Goal: Task Accomplishment & Management: Use online tool/utility

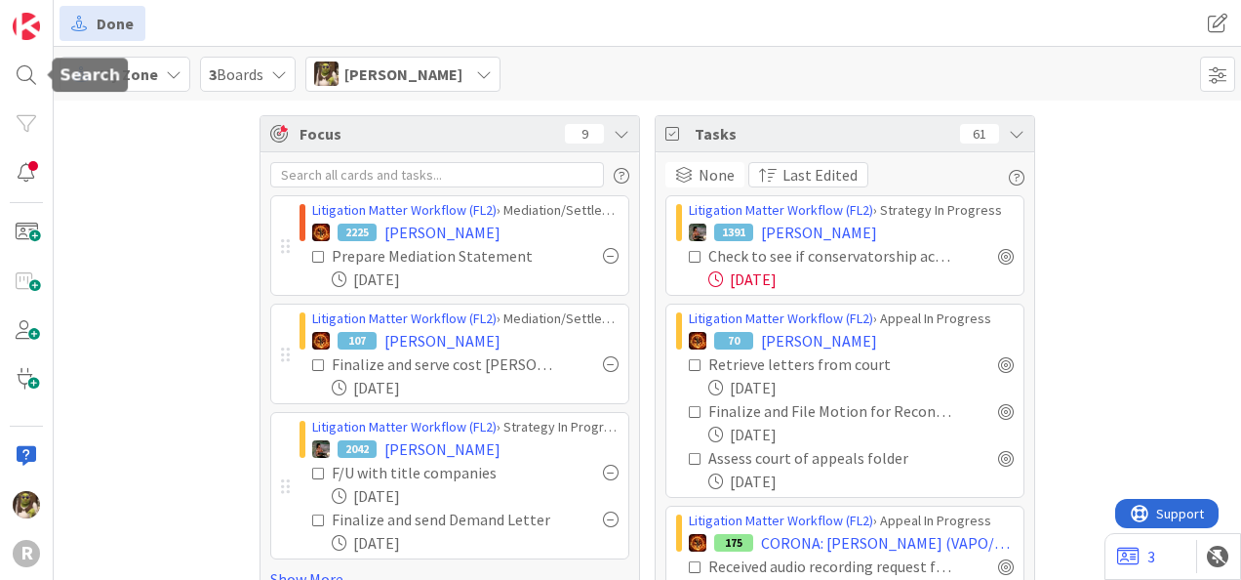
click at [30, 78] on div at bounding box center [26, 75] width 39 height 39
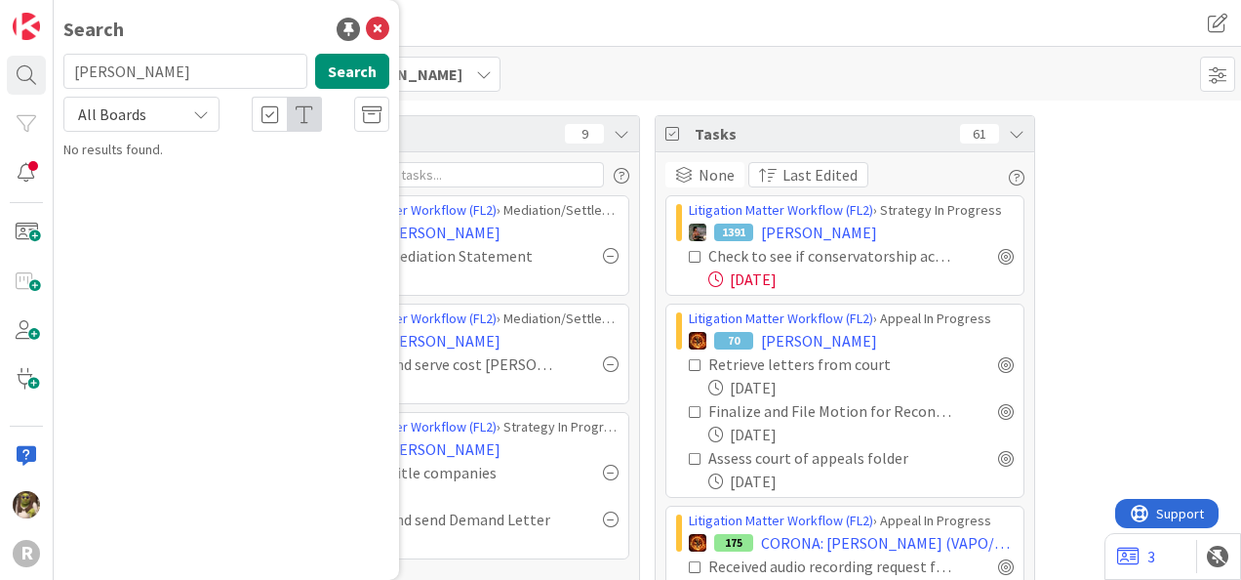
type input "andrew"
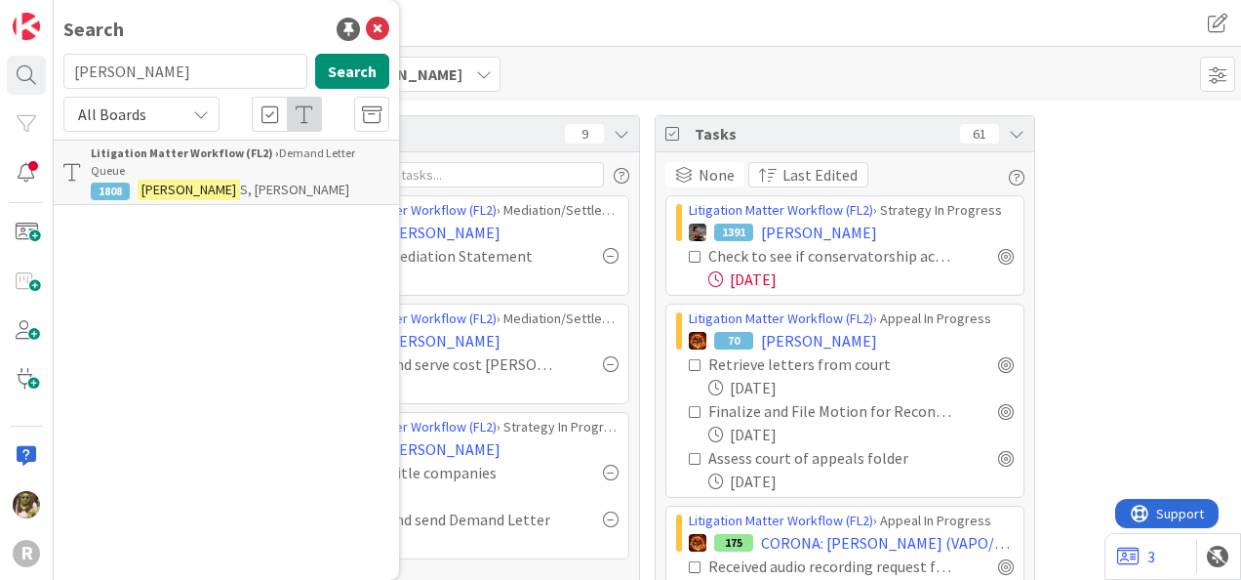
click at [194, 180] on mark "ANDREW" at bounding box center [189, 190] width 102 height 20
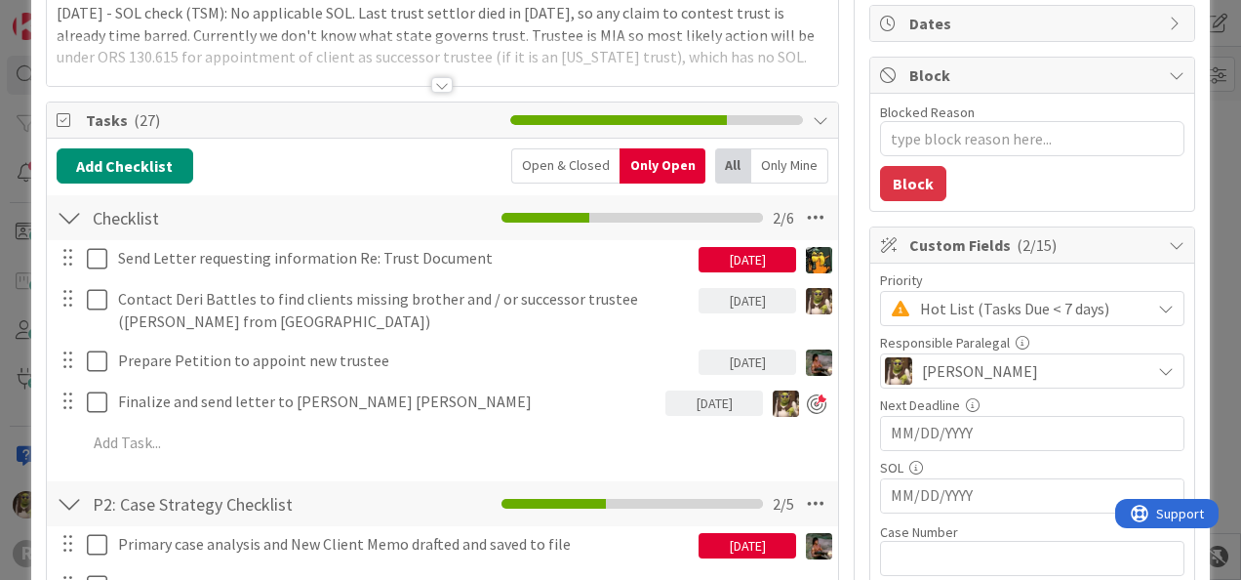
scroll to position [195, 0]
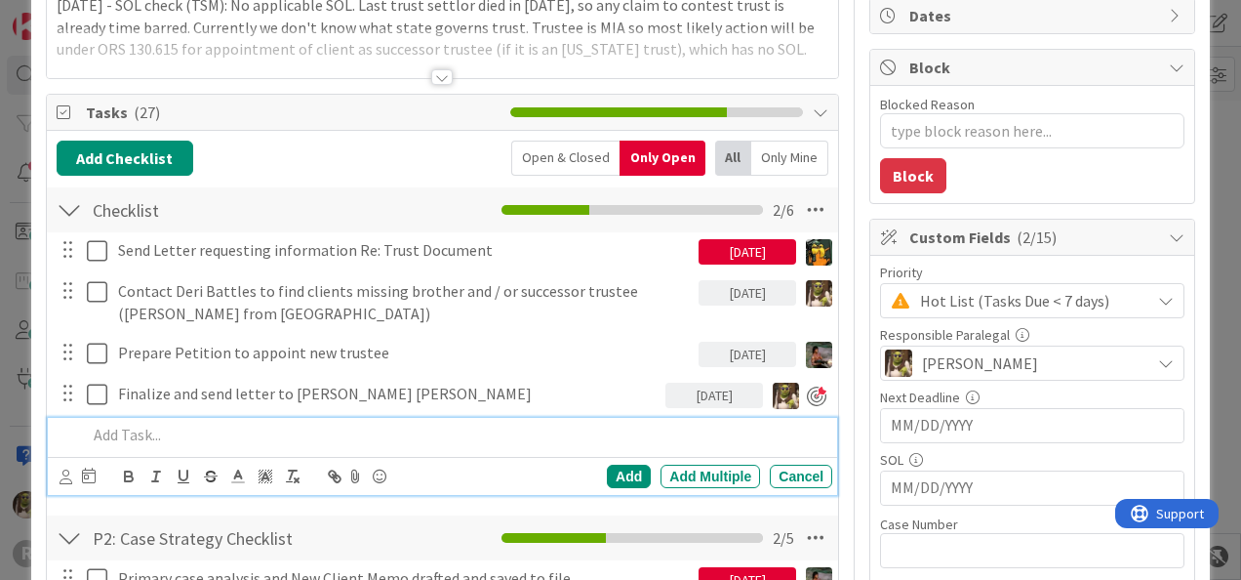
type textarea "x"
click at [248, 441] on p at bounding box center [456, 434] width 738 height 22
click at [72, 474] on div at bounding box center [78, 475] width 36 height 23
click at [55, 479] on div "Add Add Multiple Cancel" at bounding box center [442, 476] width 789 height 38
click at [61, 476] on icon at bounding box center [66, 476] width 13 height 15
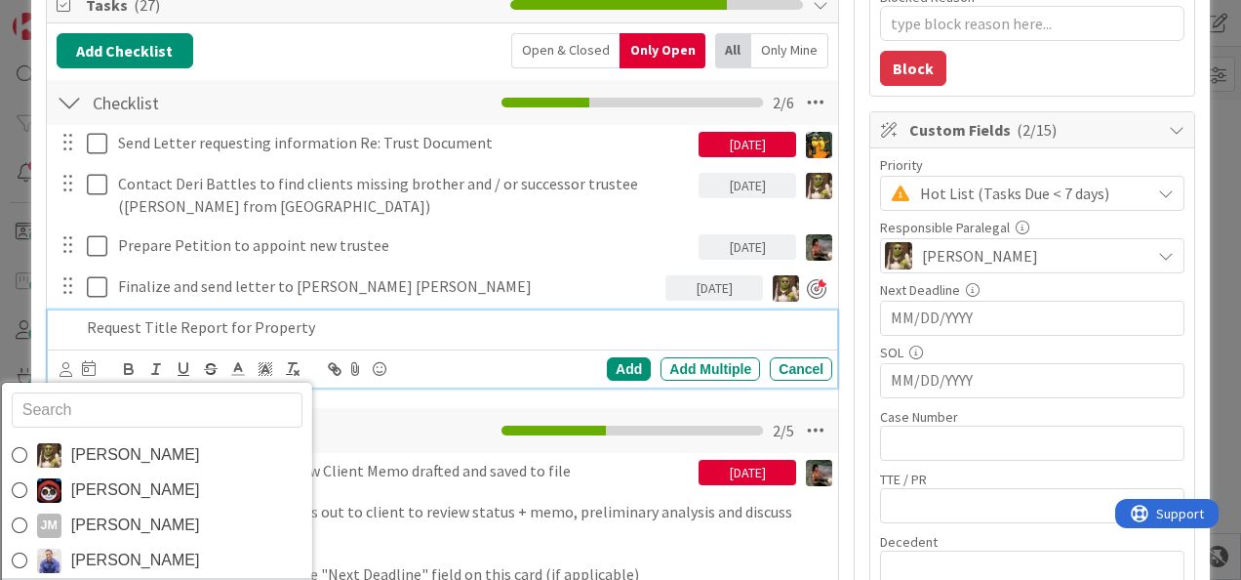
scroll to position [390, 0]
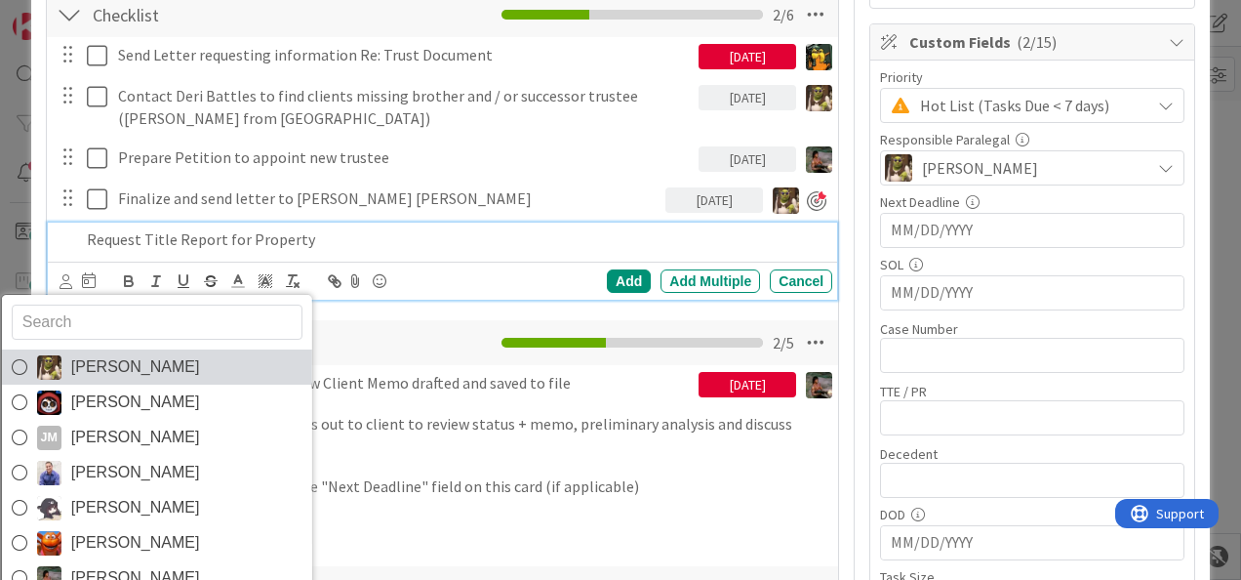
click at [110, 374] on span "Devine Gines" at bounding box center [134, 366] width 129 height 29
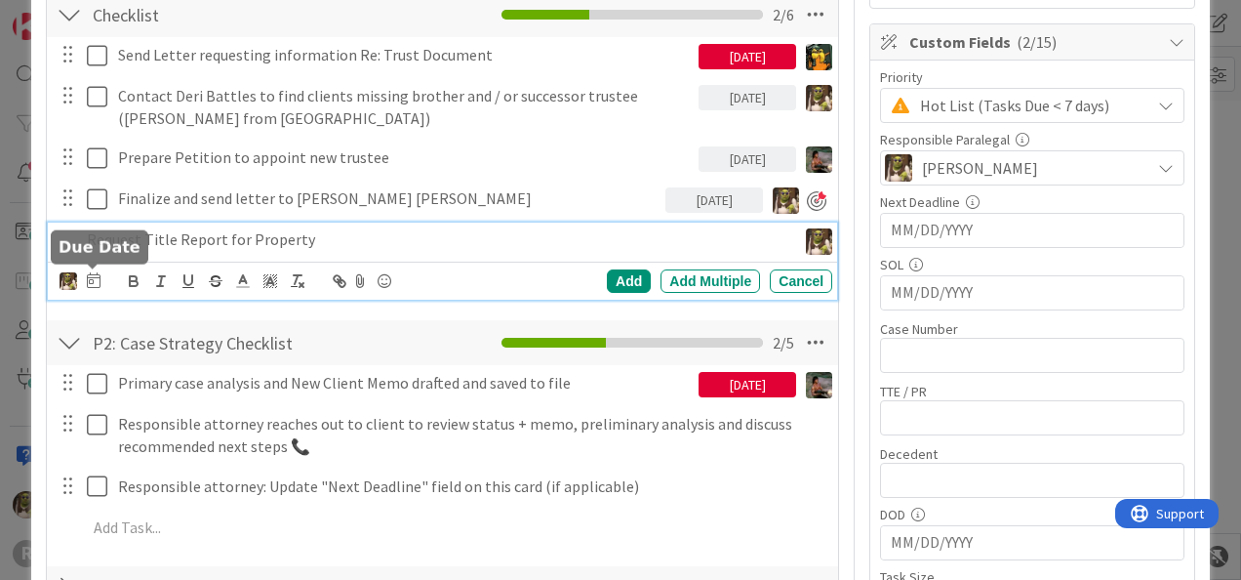
click at [96, 277] on icon at bounding box center [94, 280] width 14 height 16
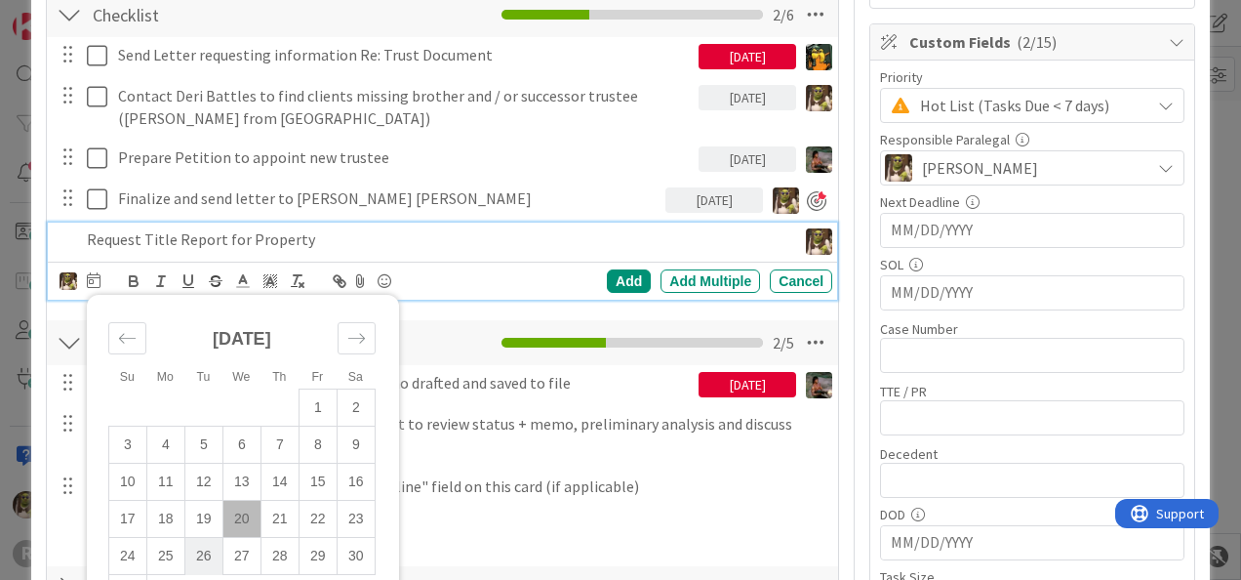
click at [193, 552] on td "26" at bounding box center [203, 556] width 38 height 37
click at [623, 276] on div "Add" at bounding box center [629, 280] width 44 height 23
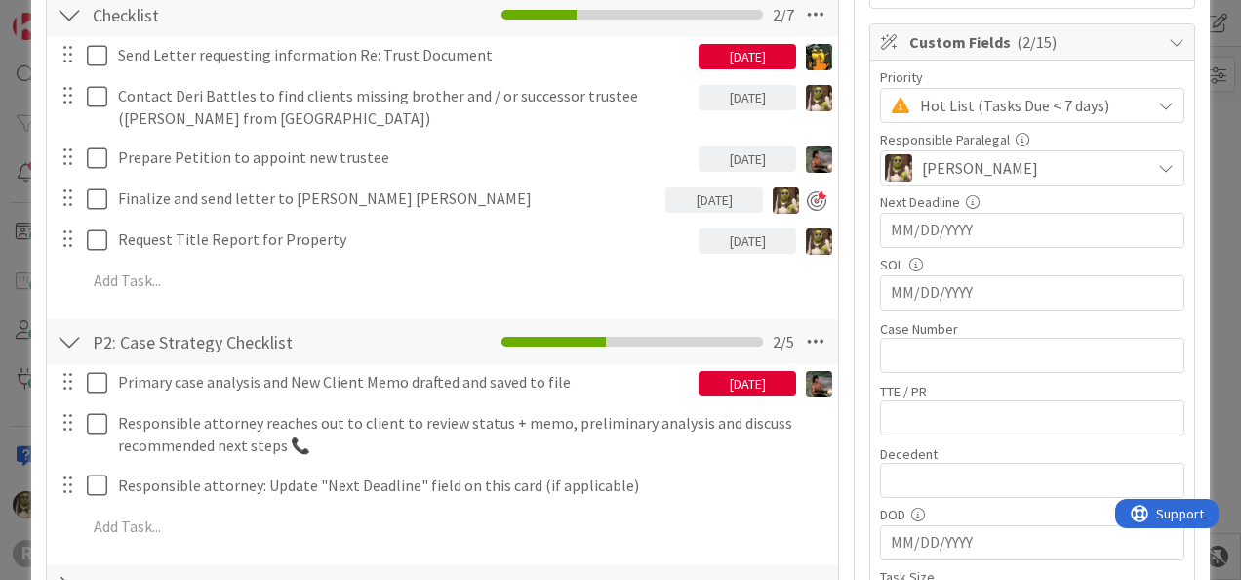
scroll to position [293, 0]
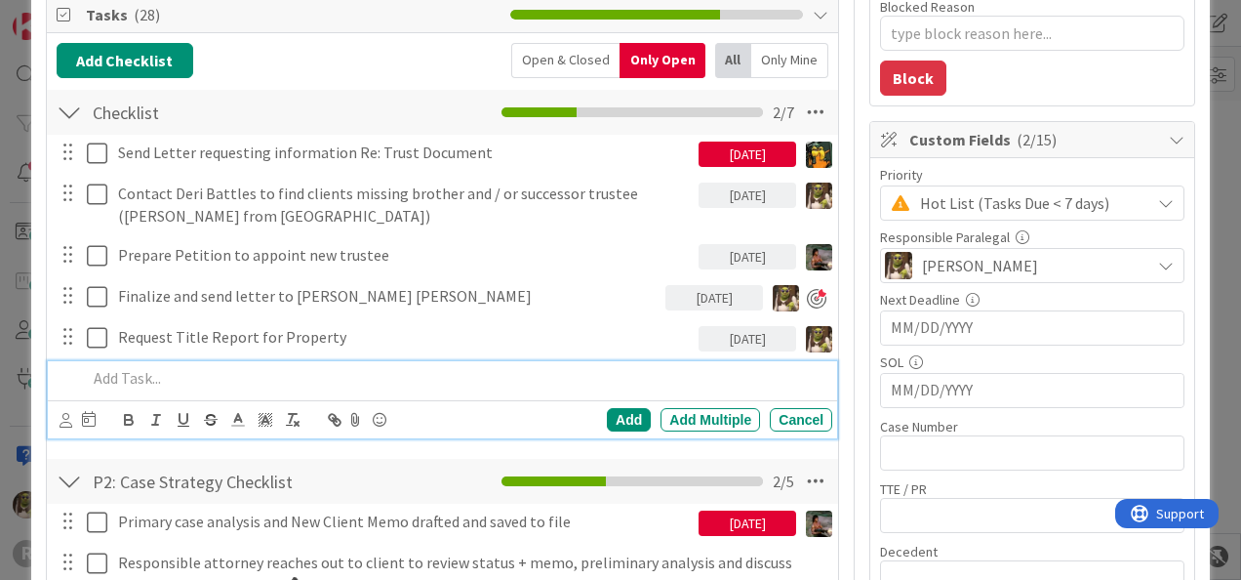
click at [161, 381] on p at bounding box center [456, 378] width 738 height 22
click at [57, 412] on div "Devine Gines Jasmin Sanchez JM Jeff Myers John Grant Kelly Nguyen Kiara Adams M…" at bounding box center [442, 419] width 789 height 38
click at [61, 417] on icon at bounding box center [66, 420] width 13 height 15
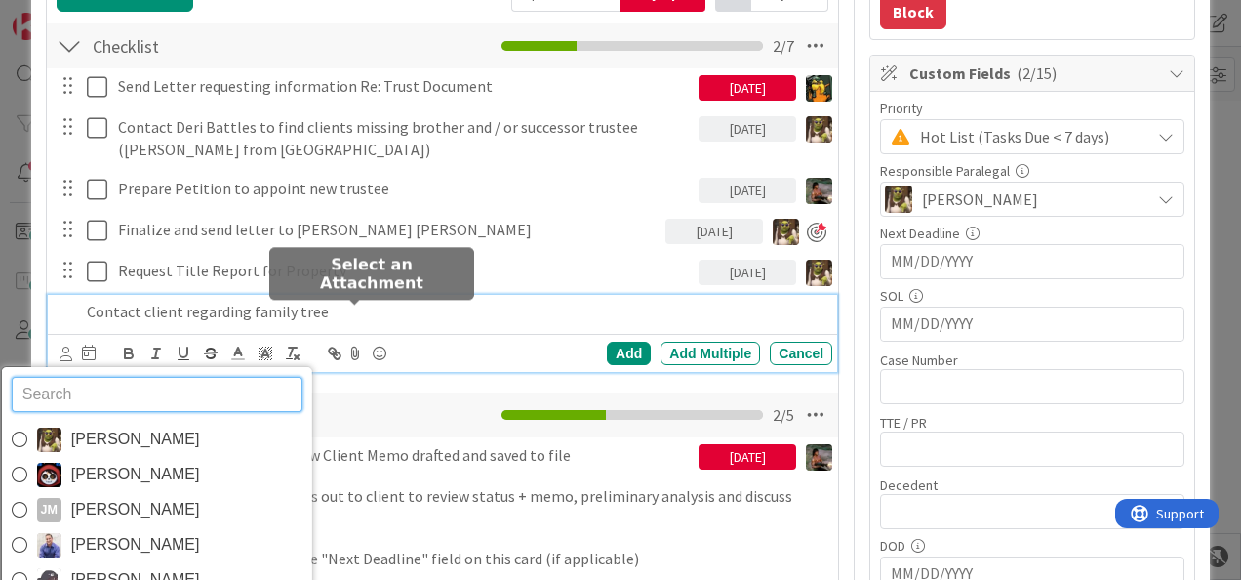
scroll to position [390, 0]
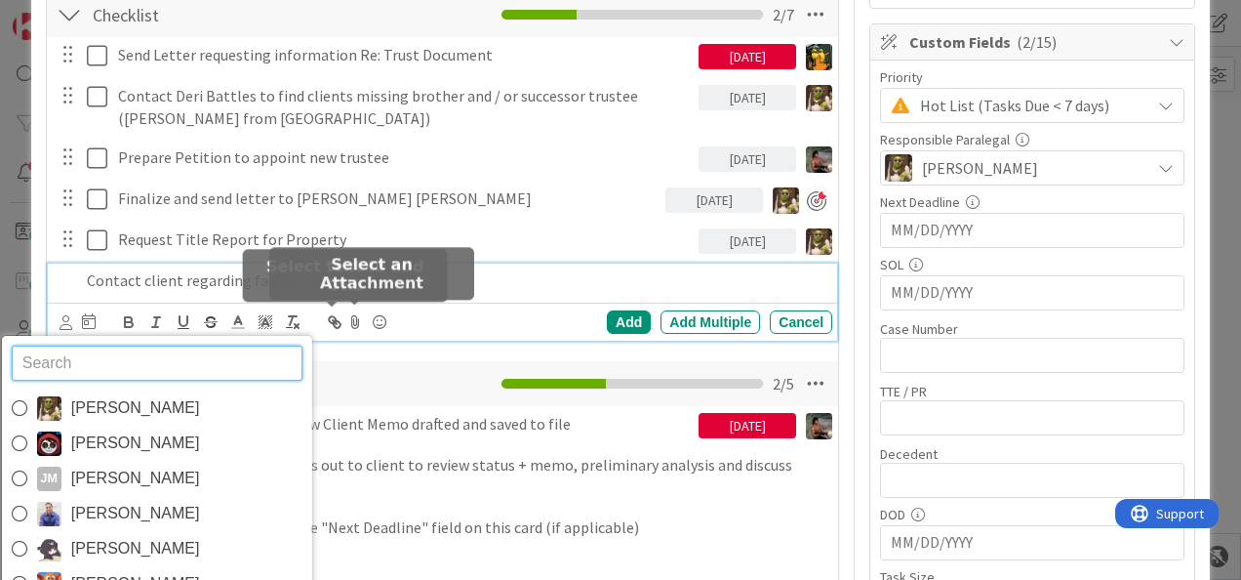
click at [346, 308] on icon at bounding box center [355, 321] width 23 height 27
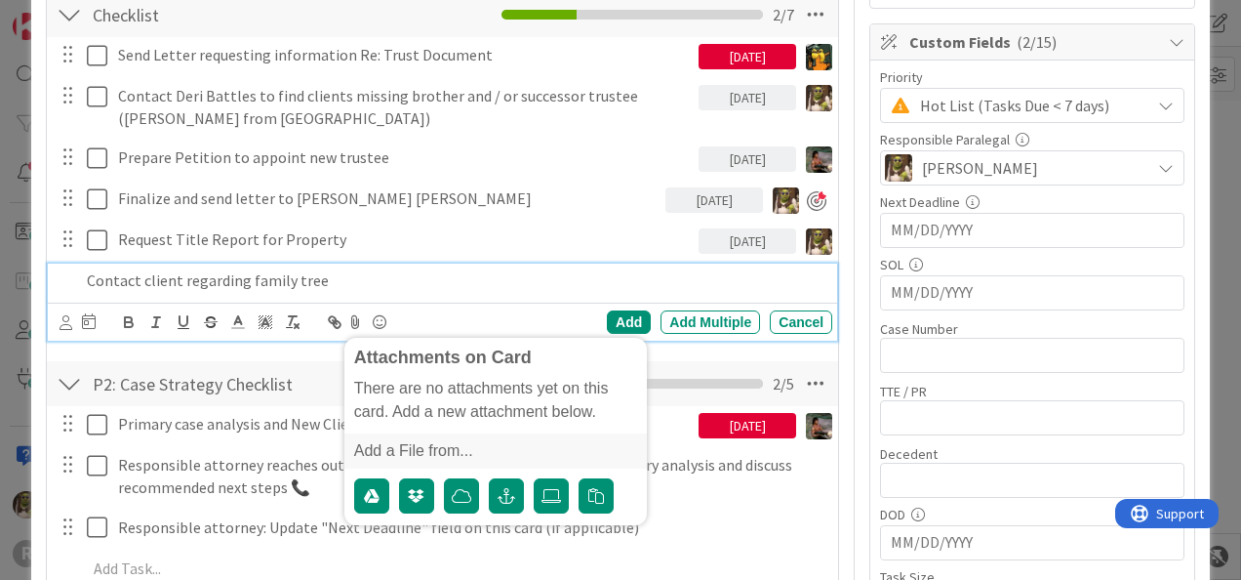
click at [363, 274] on p "Contact client regarding family tree" at bounding box center [456, 280] width 738 height 22
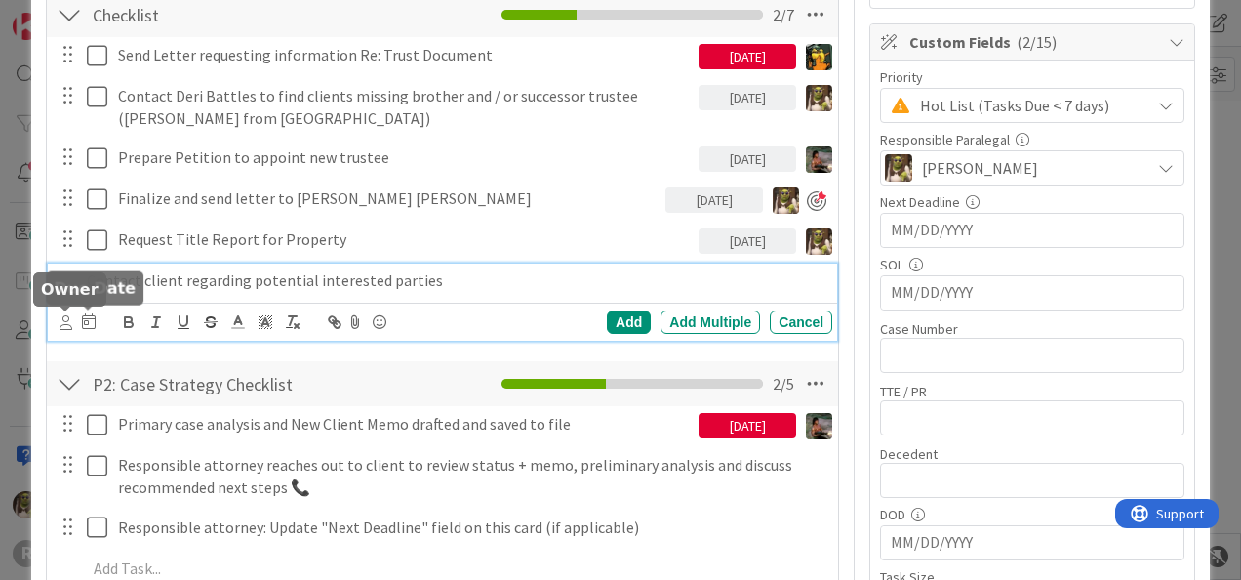
click at [66, 326] on icon at bounding box center [66, 322] width 13 height 15
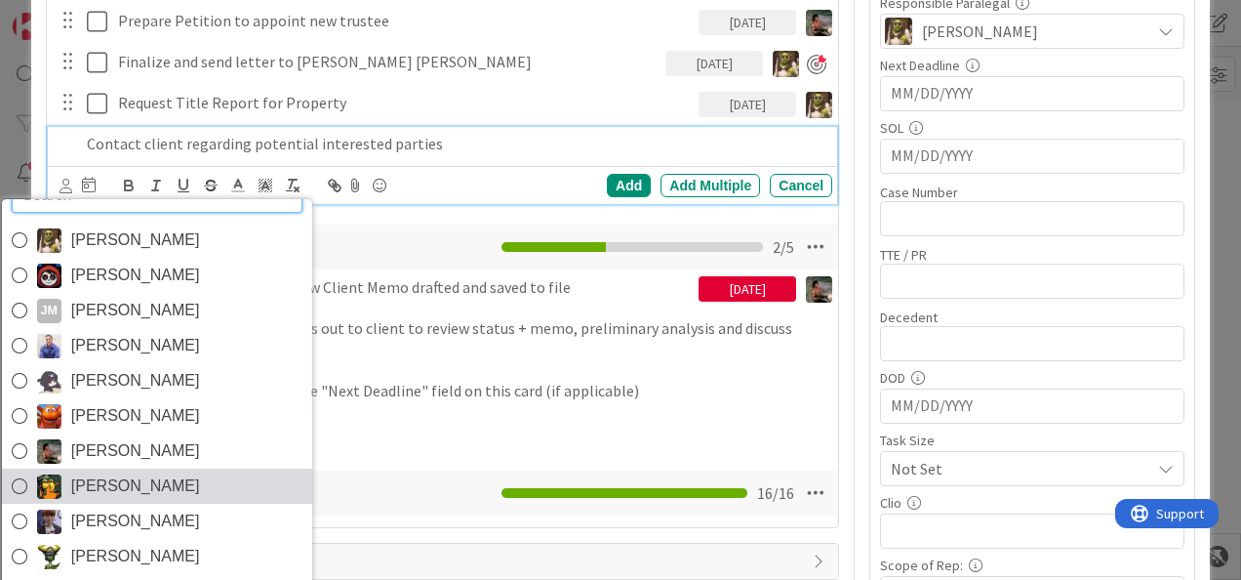
scroll to position [585, 0]
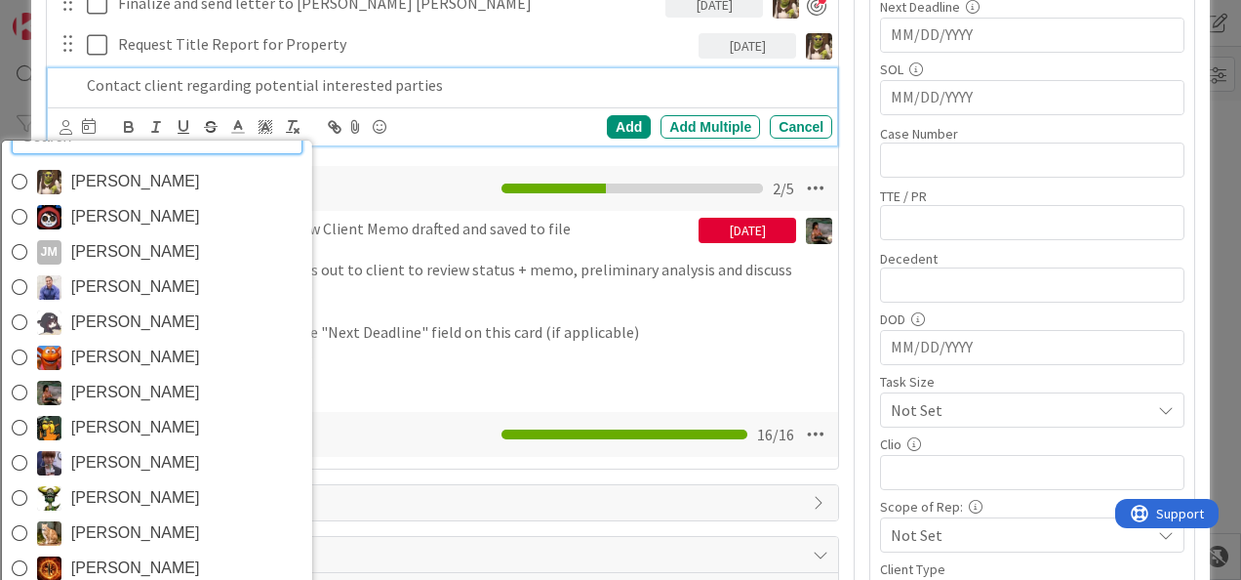
drag, startPoint x: 90, startPoint y: 400, endPoint x: 105, endPoint y: 380, distance: 25.8
click at [90, 400] on span "Max Whittington" at bounding box center [134, 392] width 129 height 29
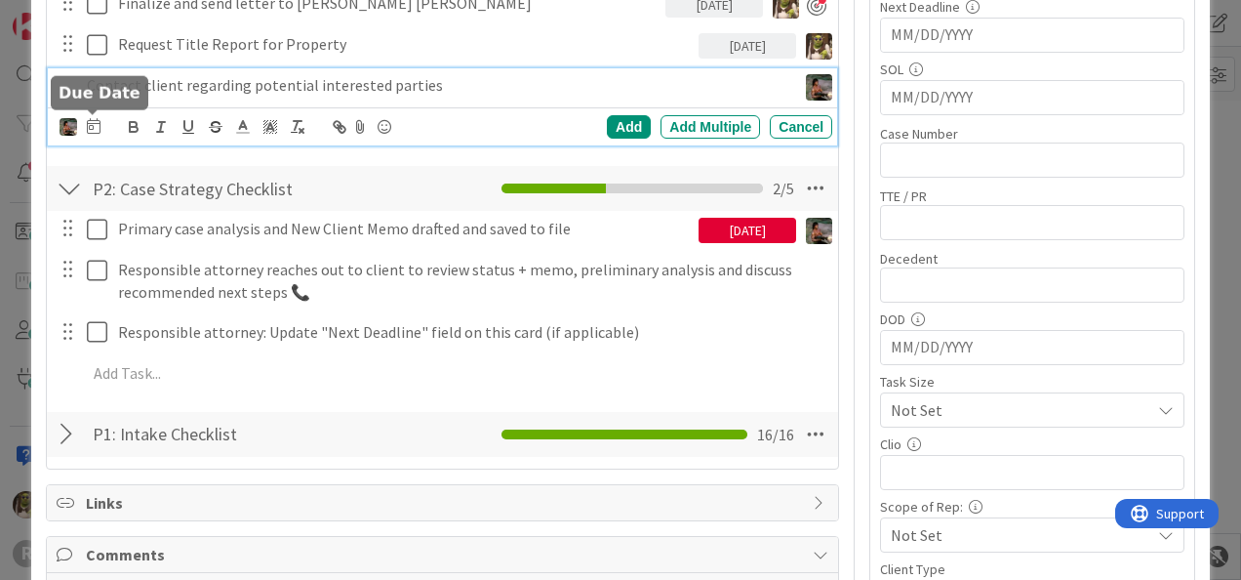
click at [95, 131] on icon at bounding box center [94, 126] width 14 height 16
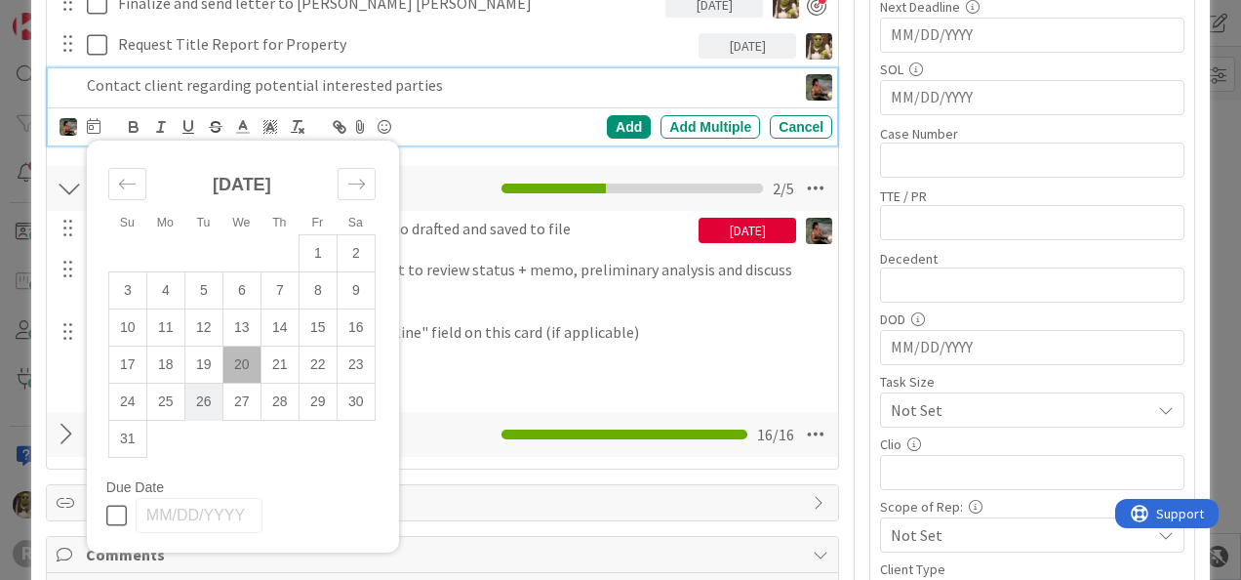
click at [213, 408] on td "26" at bounding box center [203, 401] width 38 height 37
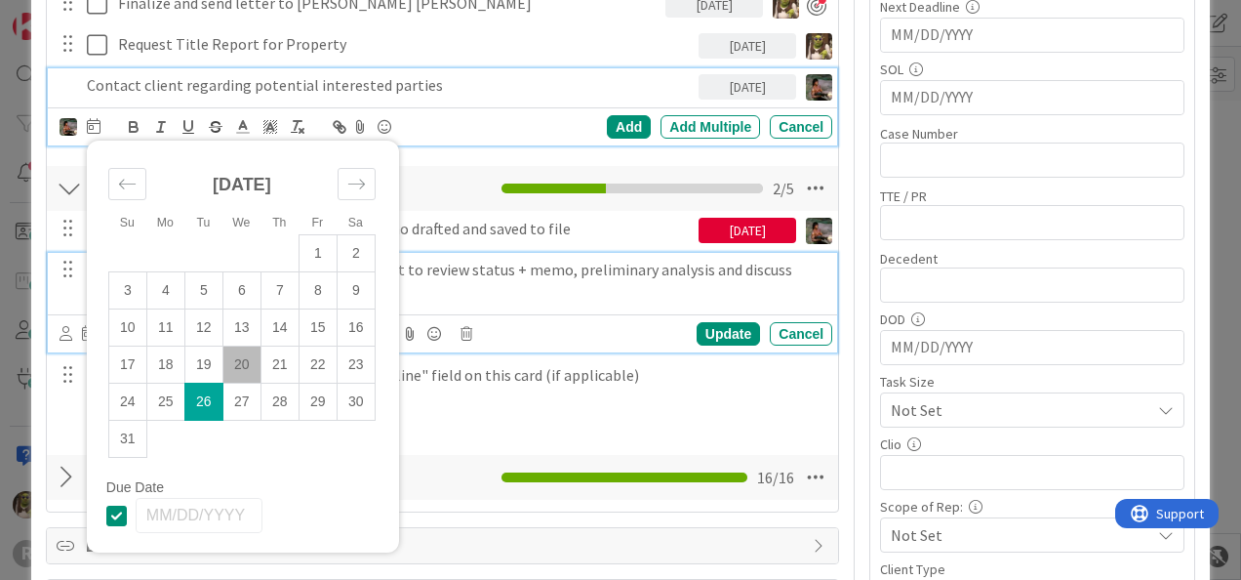
drag, startPoint x: 466, startPoint y: 287, endPoint x: 320, endPoint y: 423, distance: 200.2
drag, startPoint x: 320, startPoint y: 423, endPoint x: 240, endPoint y: 403, distance: 82.6
click at [240, 403] on td "27" at bounding box center [241, 401] width 38 height 37
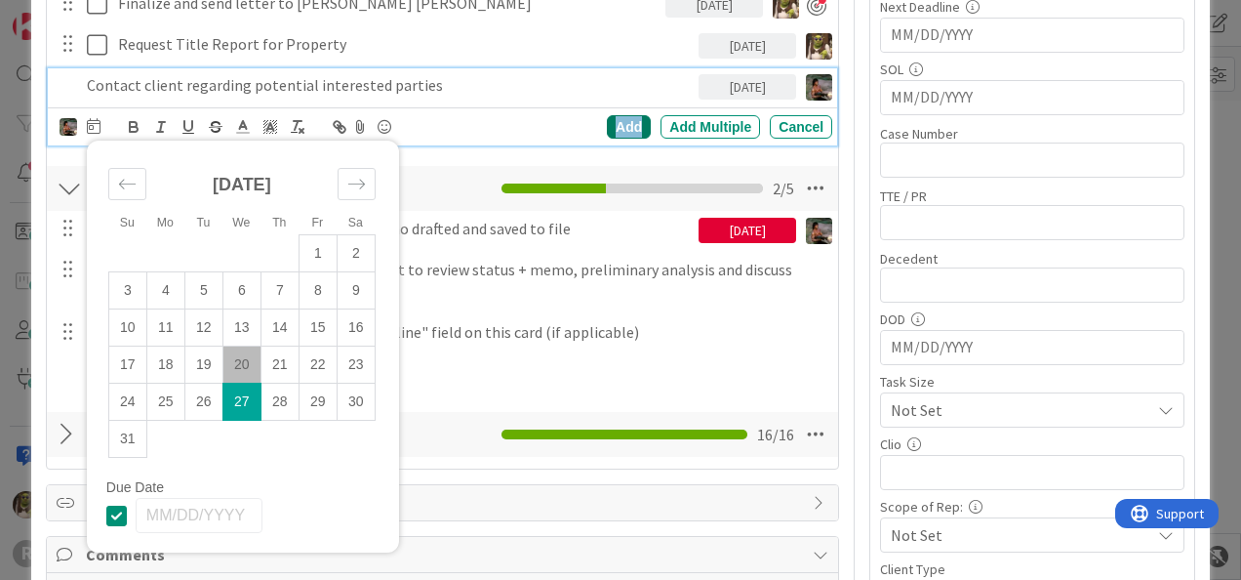
click at [611, 133] on div "Add" at bounding box center [629, 126] width 44 height 23
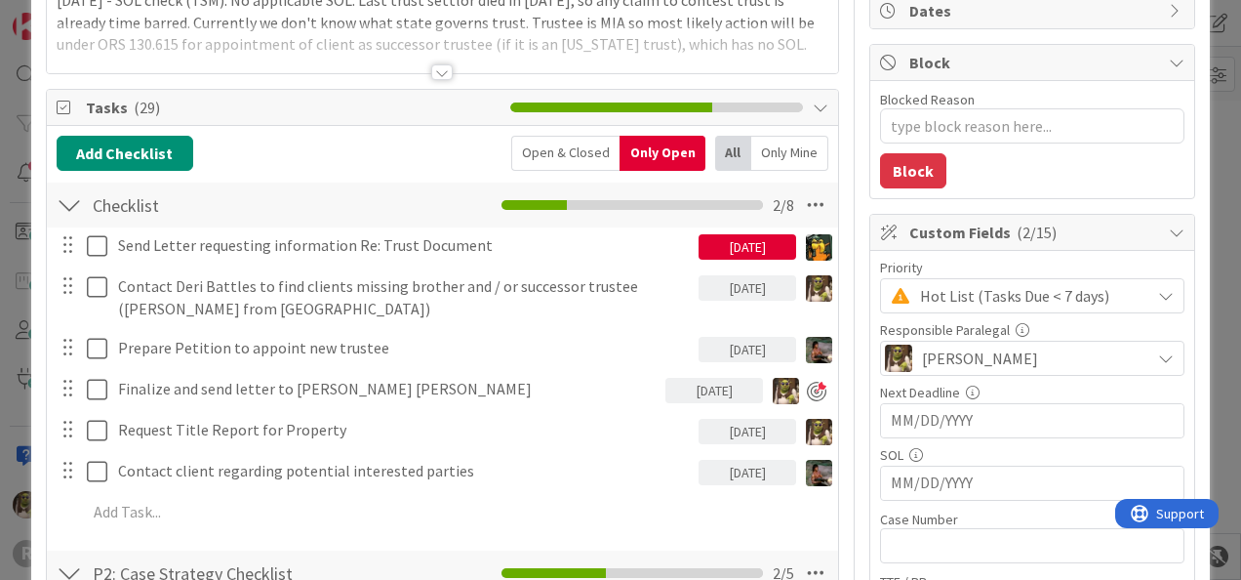
scroll to position [98, 0]
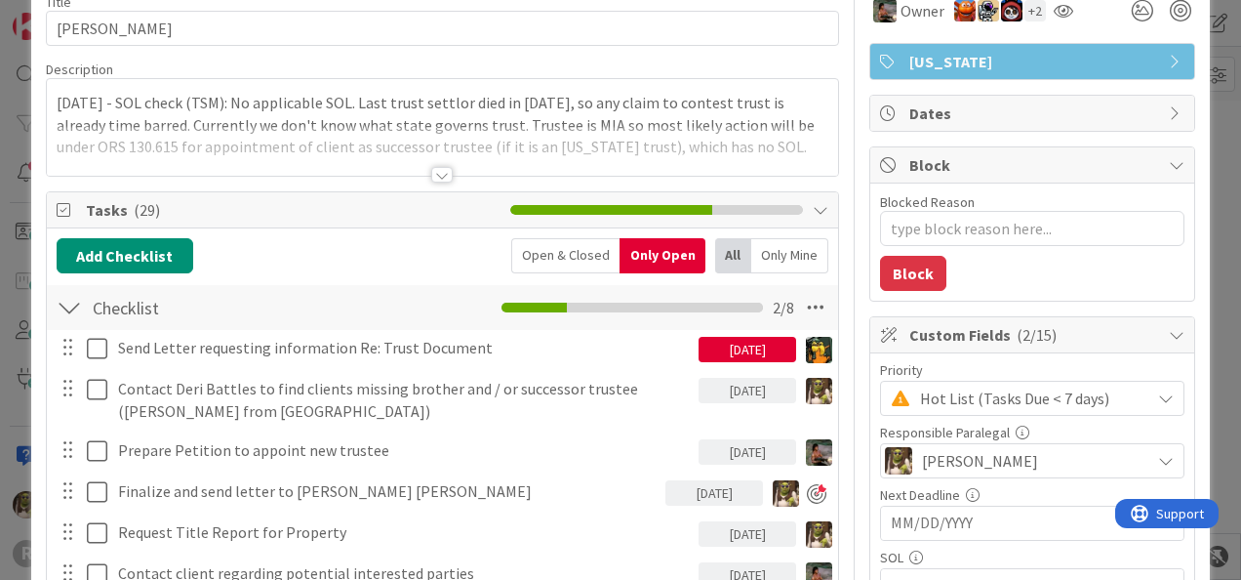
click at [437, 176] on div at bounding box center [441, 175] width 21 height 16
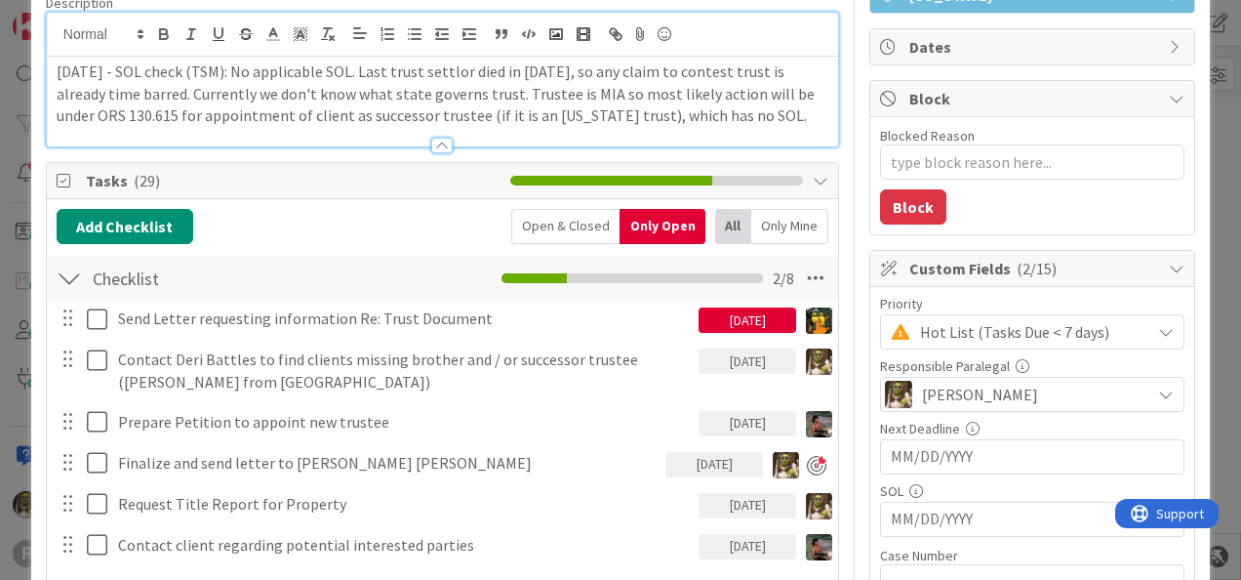
scroll to position [195, 0]
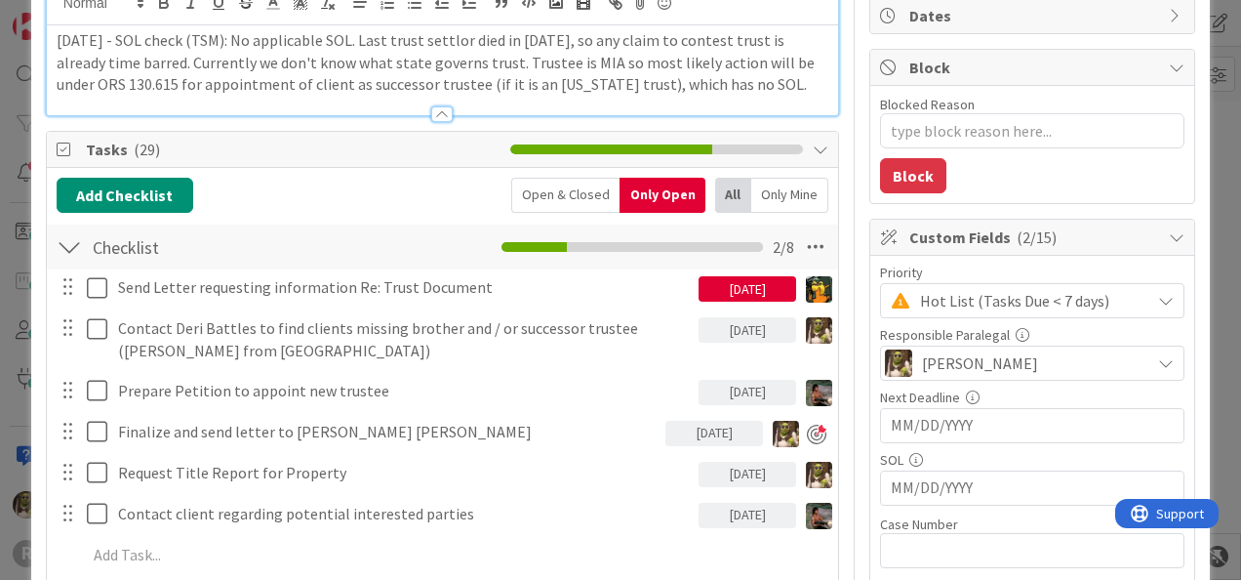
drag, startPoint x: 508, startPoint y: 74, endPoint x: 413, endPoint y: 141, distance: 116.4
click at [408, 146] on span "Tasks ( 29 )" at bounding box center [293, 149] width 415 height 23
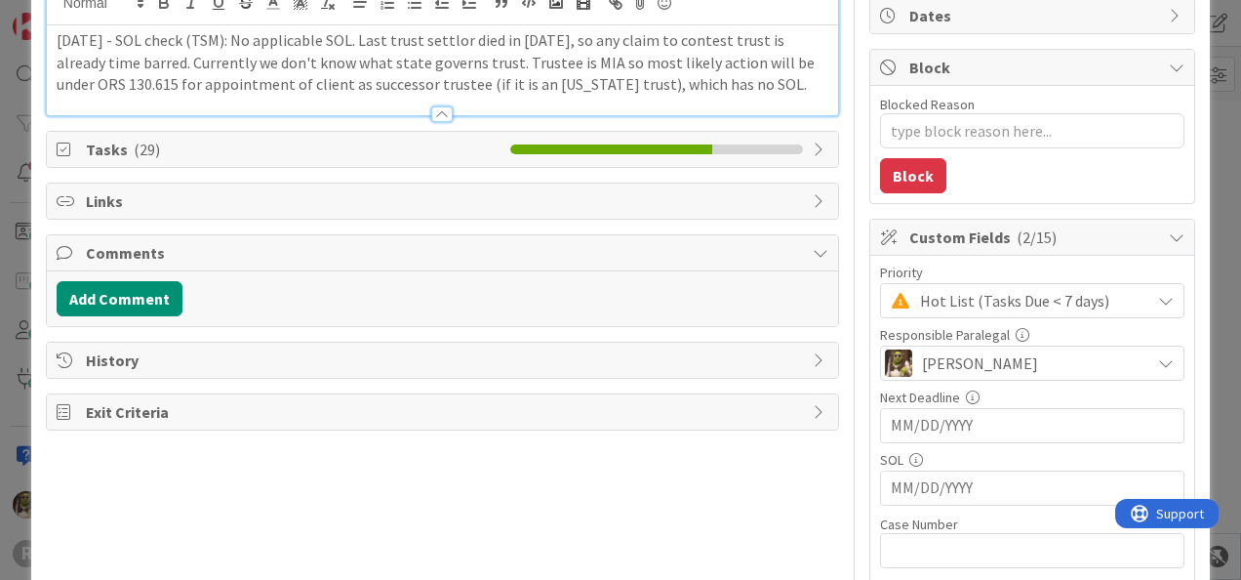
click at [207, 149] on span "Tasks ( 29 )" at bounding box center [293, 149] width 415 height 23
type textarea "x"
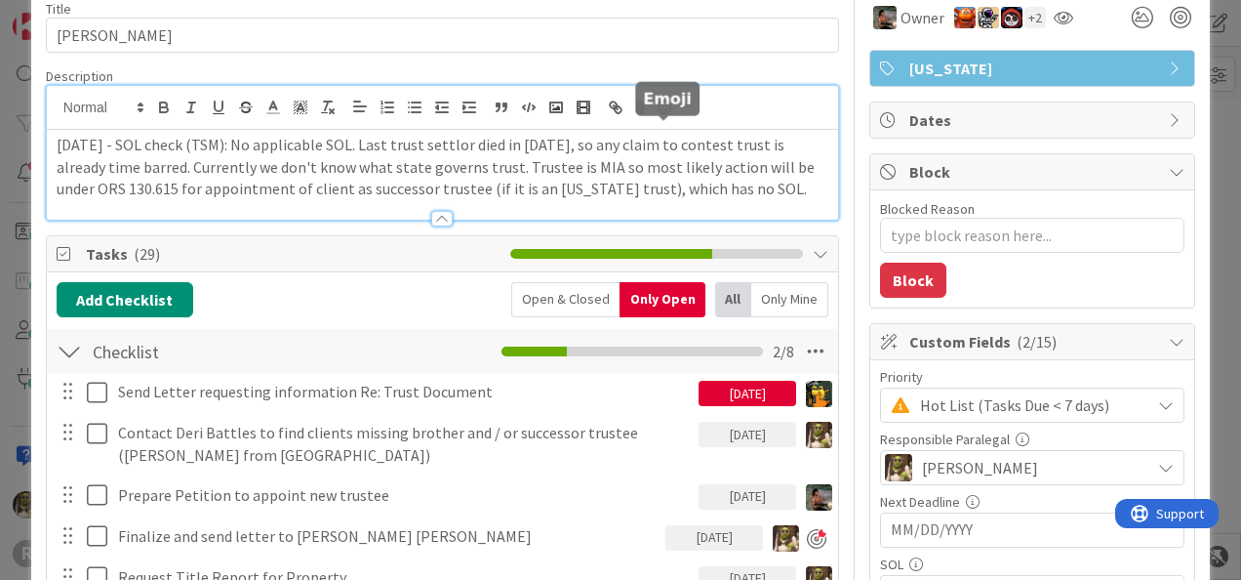
scroll to position [0, 0]
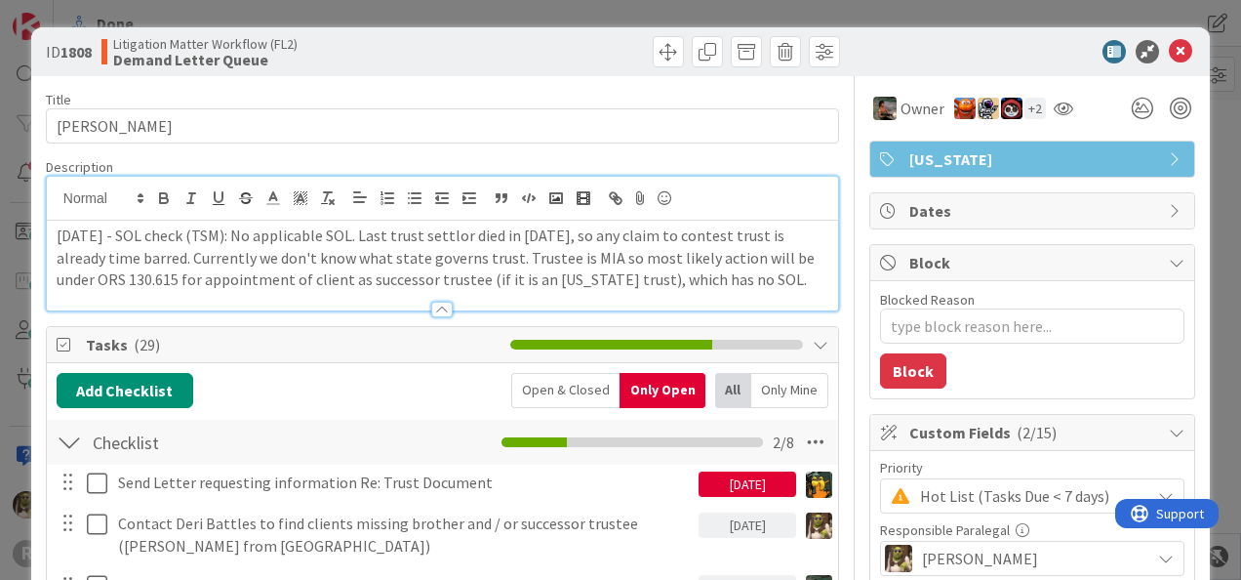
click at [508, 234] on p "7/3/25 - SOL check (TSM): No applicable SOL. Last trust settlor died in 2019, s…" at bounding box center [443, 257] width 772 height 66
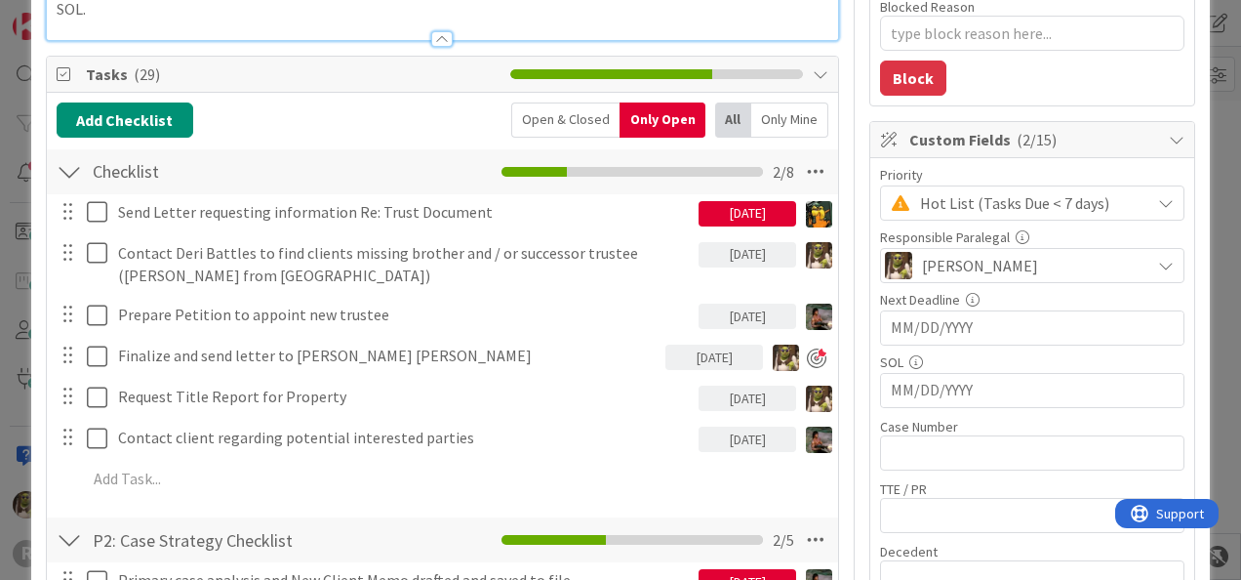
scroll to position [195, 0]
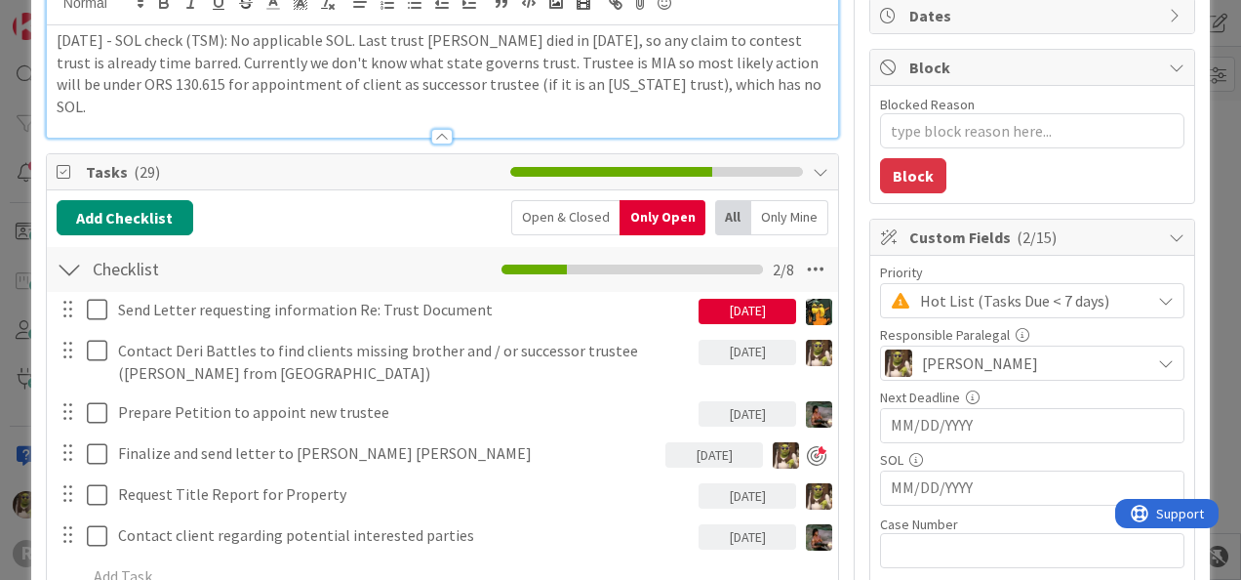
click at [403, 160] on span "Tasks ( 29 )" at bounding box center [293, 171] width 415 height 23
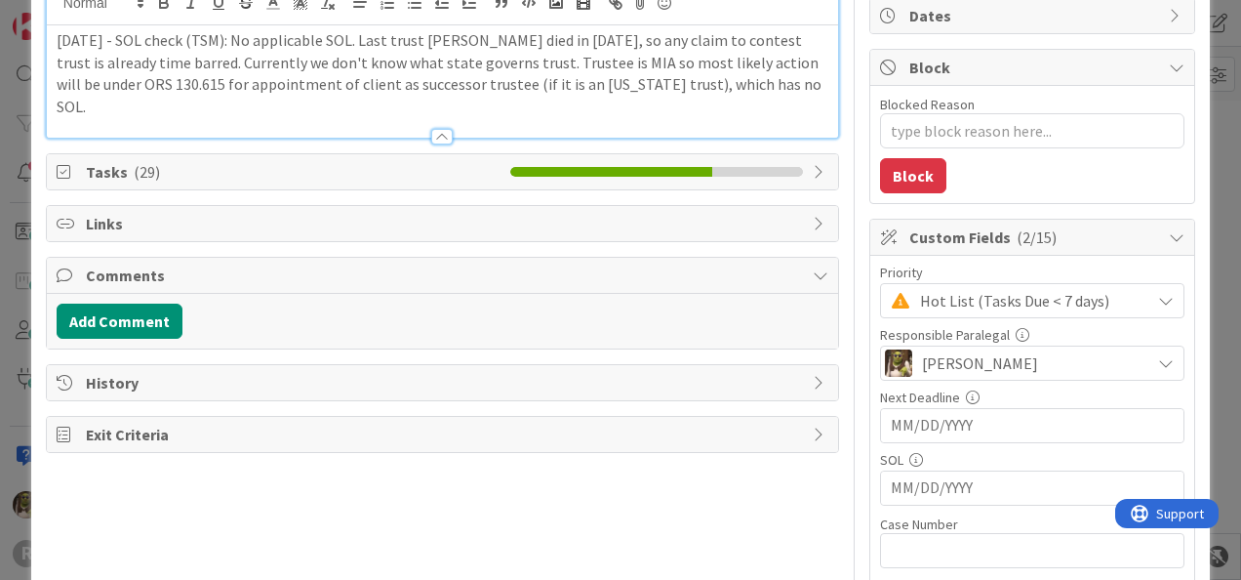
click at [431, 159] on div "Tasks ( 29 )" at bounding box center [442, 171] width 791 height 35
type textarea "x"
